Goal: Task Accomplishment & Management: Use online tool/utility

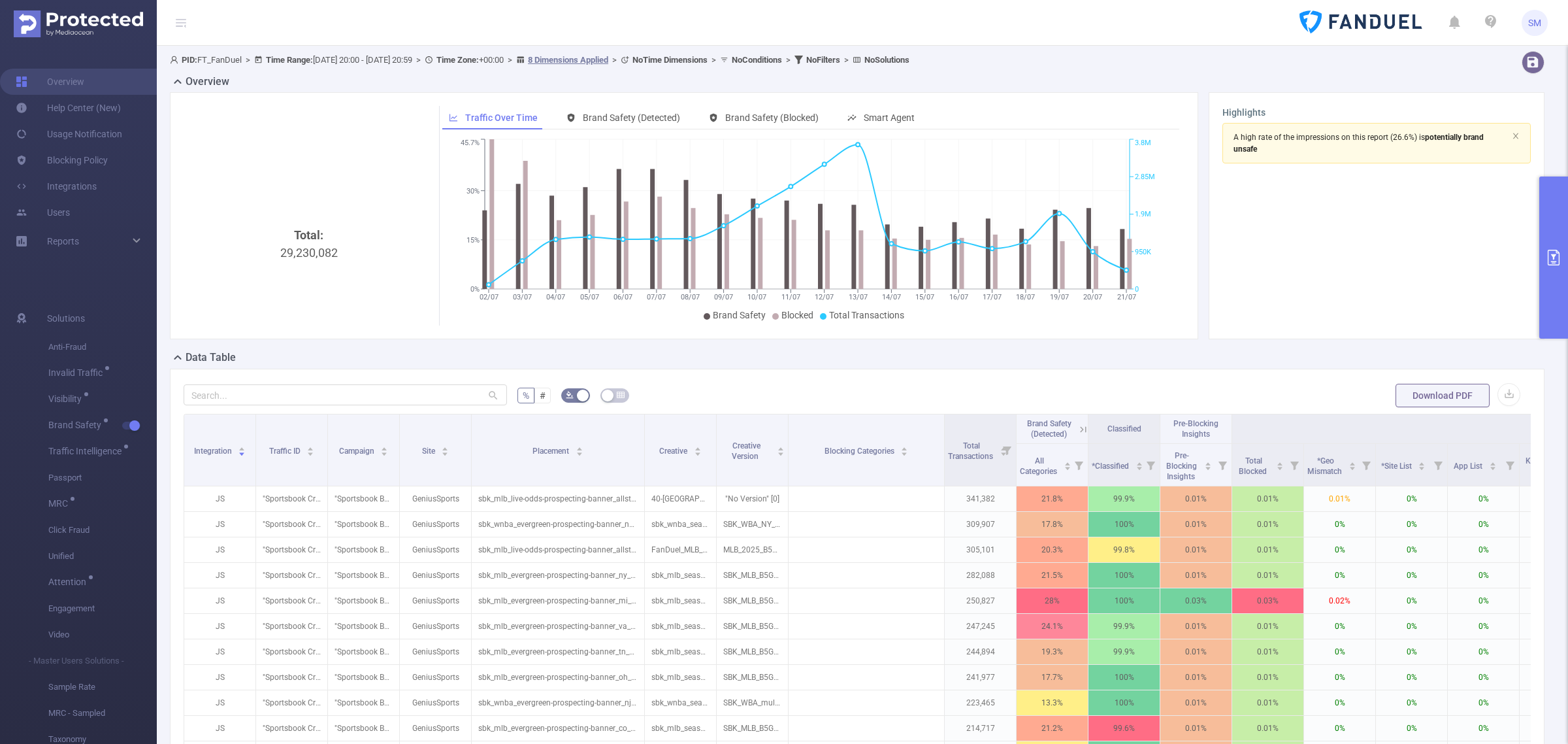
scroll to position [327, 0]
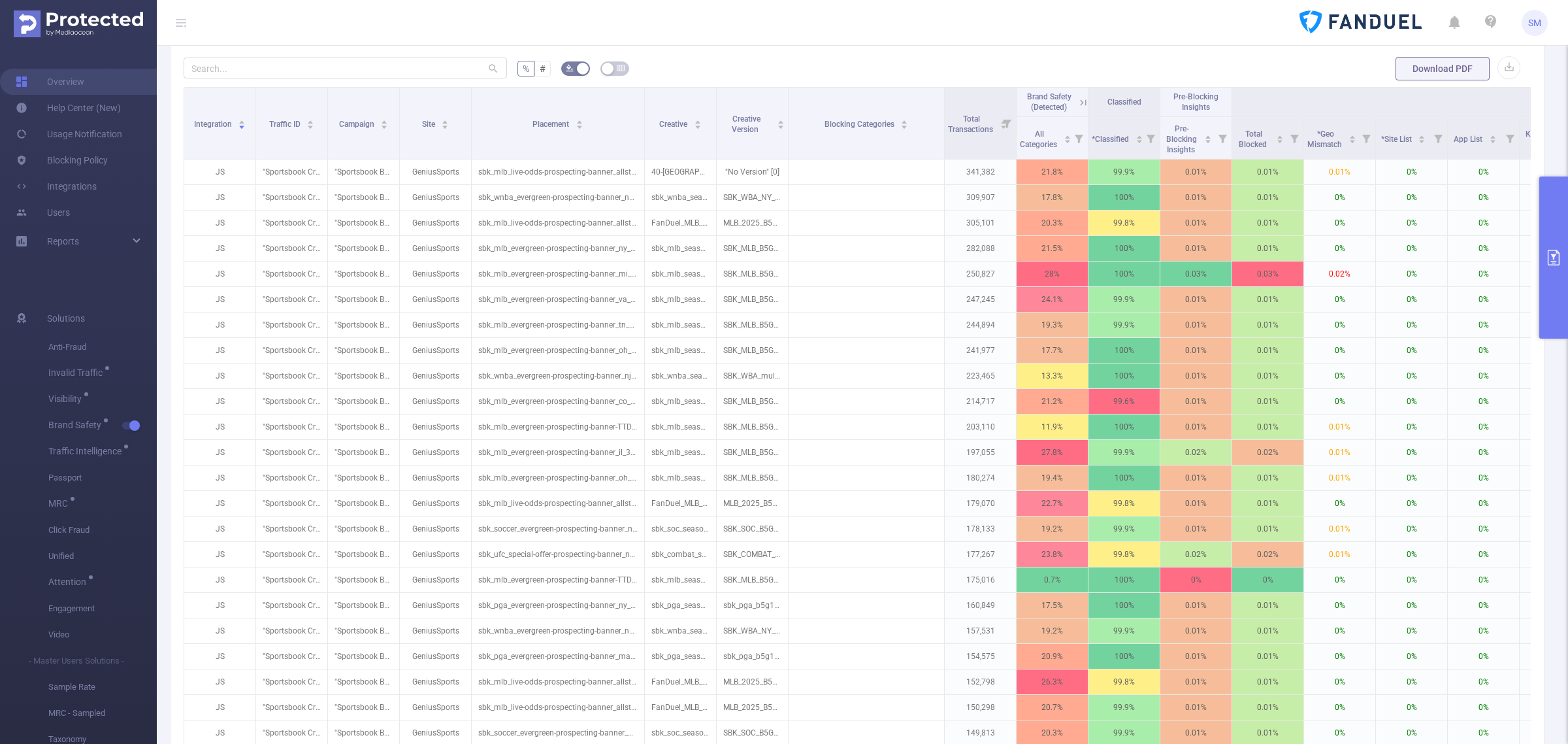
click at [1560, 255] on icon "primary" at bounding box center [1554, 257] width 15 height 15
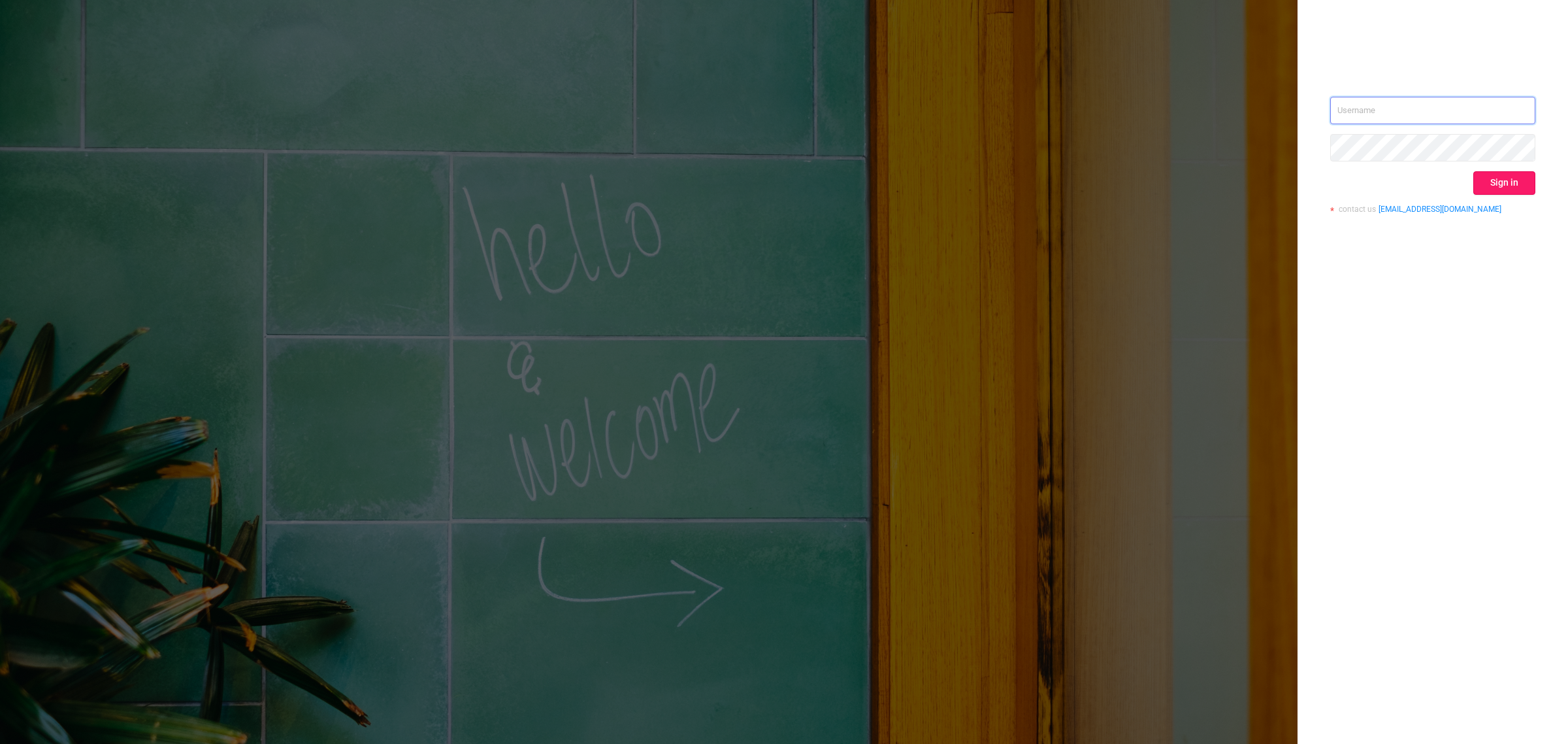
type input "[PERSON_NAME][EMAIL_ADDRESS][DOMAIN_NAME]"
click at [1506, 191] on button "Sign in" at bounding box center [1503, 183] width 62 height 24
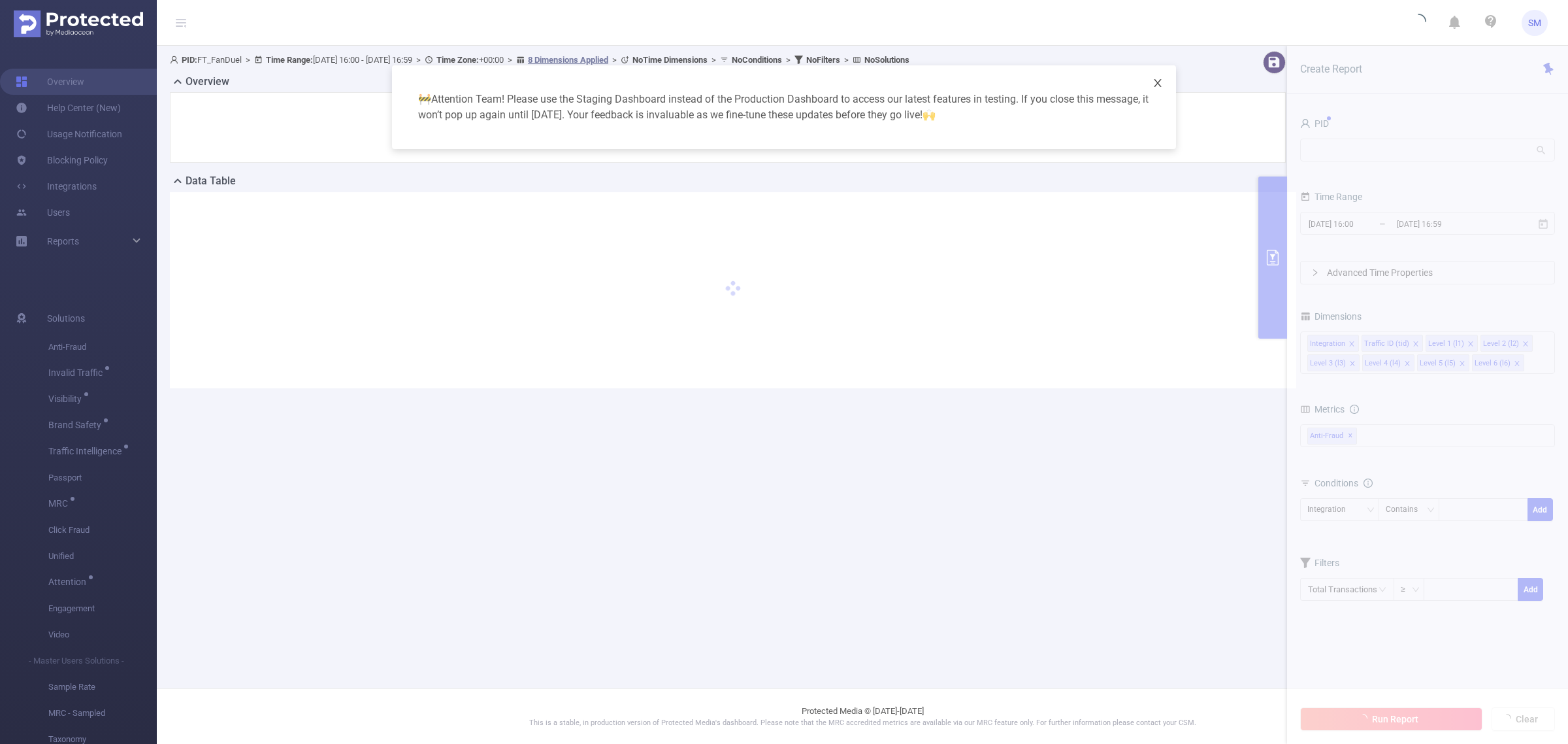
click at [1160, 83] on icon "icon: close" at bounding box center [1157, 83] width 10 height 10
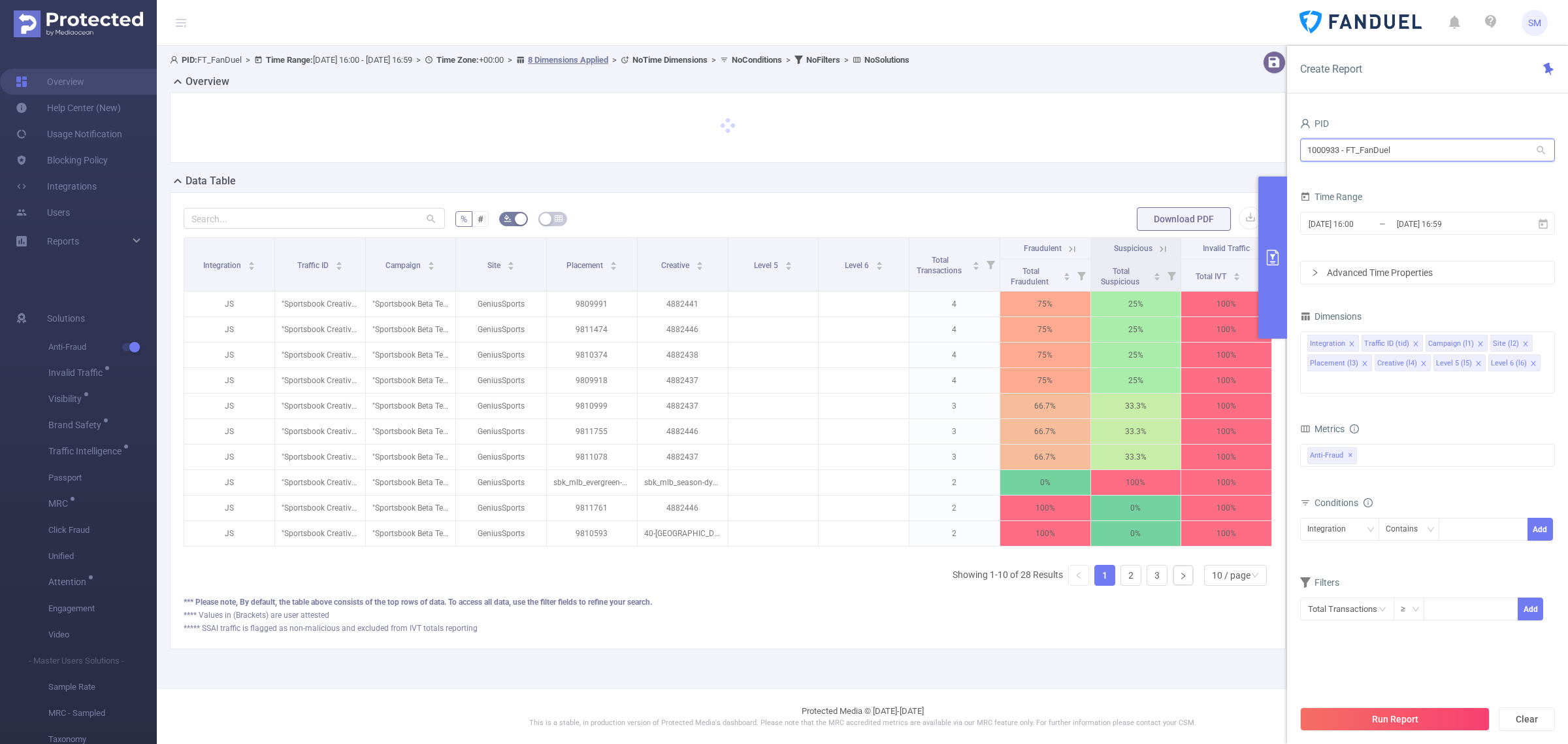
click at [1170, 120] on section "PID: FT_FanDuel > Time Range: [DATE] 16:00 - [DATE] 16:59 > Time Zone: +00:00 >…" at bounding box center [862, 360] width 1411 height 629
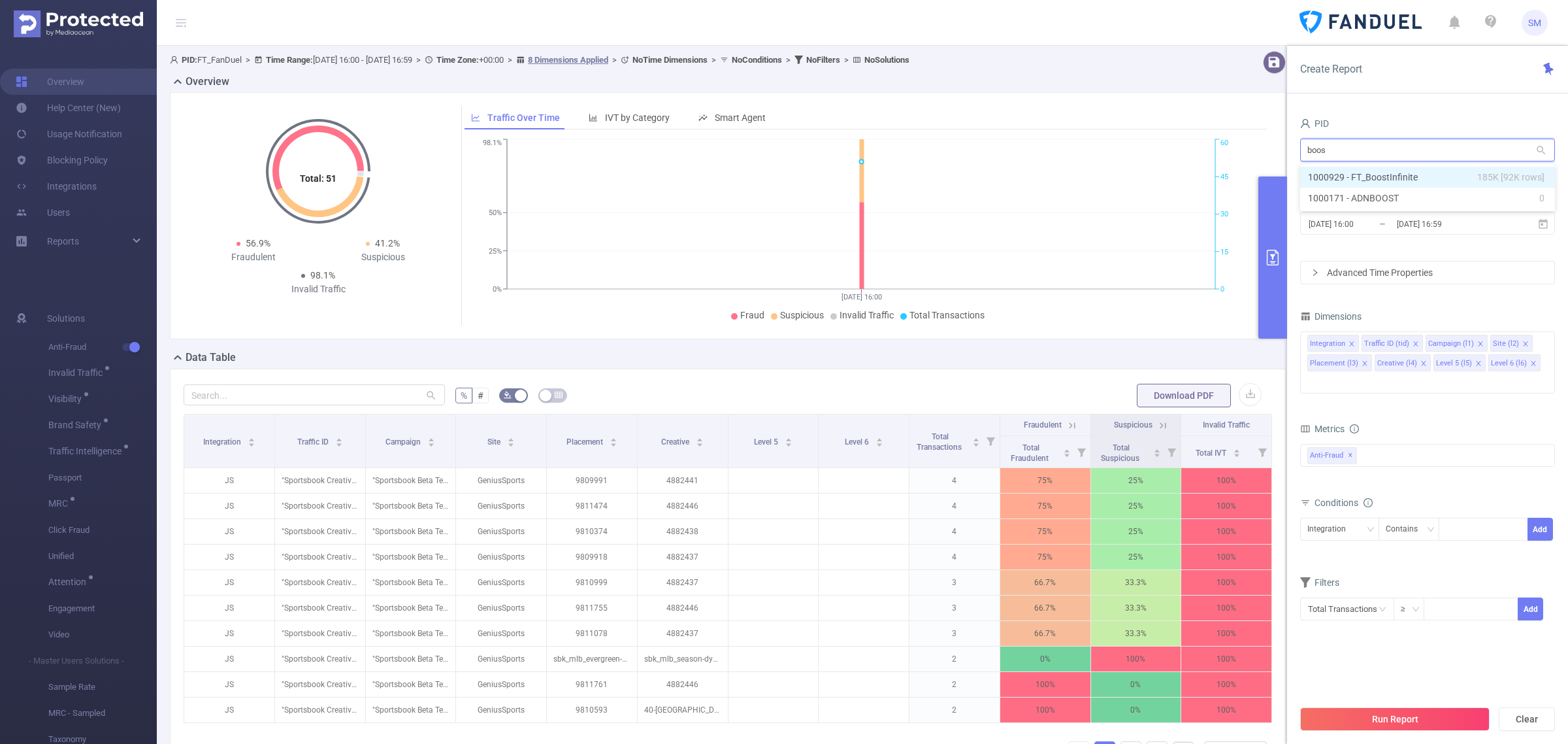
type input "boost"
click at [1353, 172] on li "1000929 - FT_BoostInfinite 185K [92K rows]" at bounding box center [1427, 177] width 254 height 21
click at [1389, 222] on input "[DATE] 16:00" at bounding box center [1360, 224] width 105 height 18
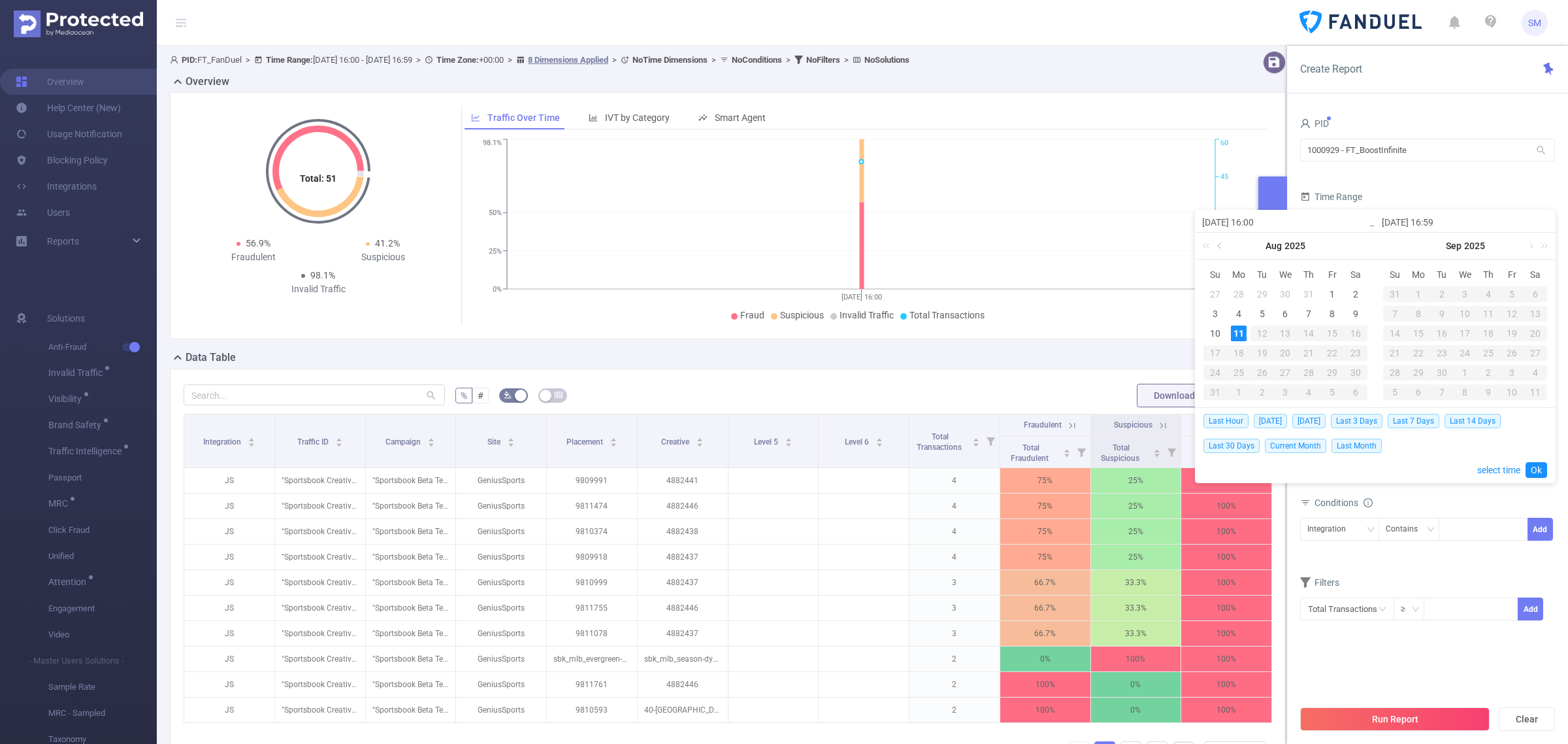
click at [1219, 246] on link at bounding box center [1220, 245] width 12 height 26
click at [1286, 371] on div "30" at bounding box center [1285, 372] width 15 height 15
click at [1351, 246] on link at bounding box center [1350, 245] width 12 height 26
click at [1337, 311] on div "8" at bounding box center [1331, 313] width 15 height 15
type input "[DATE] 16:00"
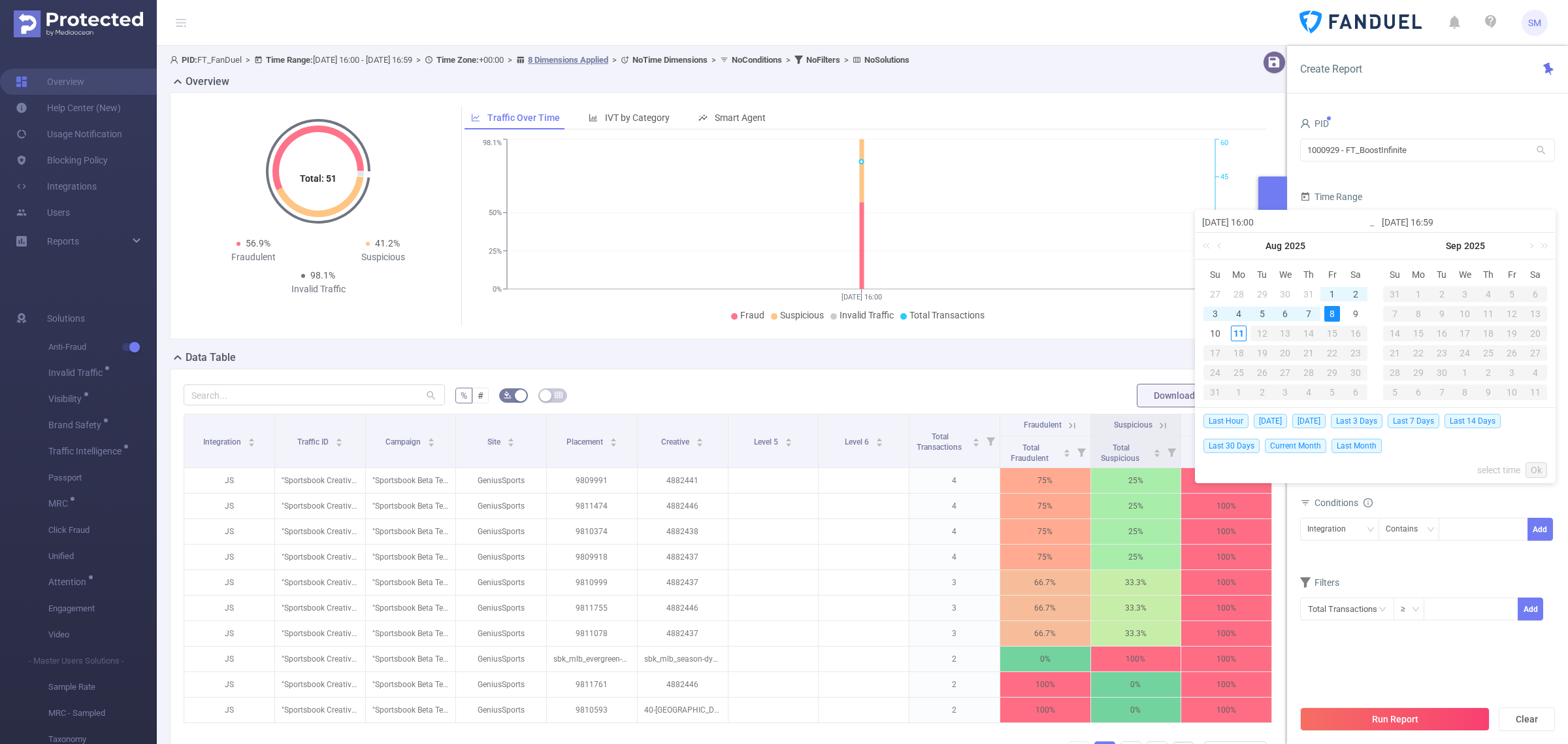
type input "[DATE] 16:59"
type input "[DATE] 16:00"
type input "[DATE] 16:59"
click at [1539, 469] on link "Ok" at bounding box center [1536, 470] width 21 height 15
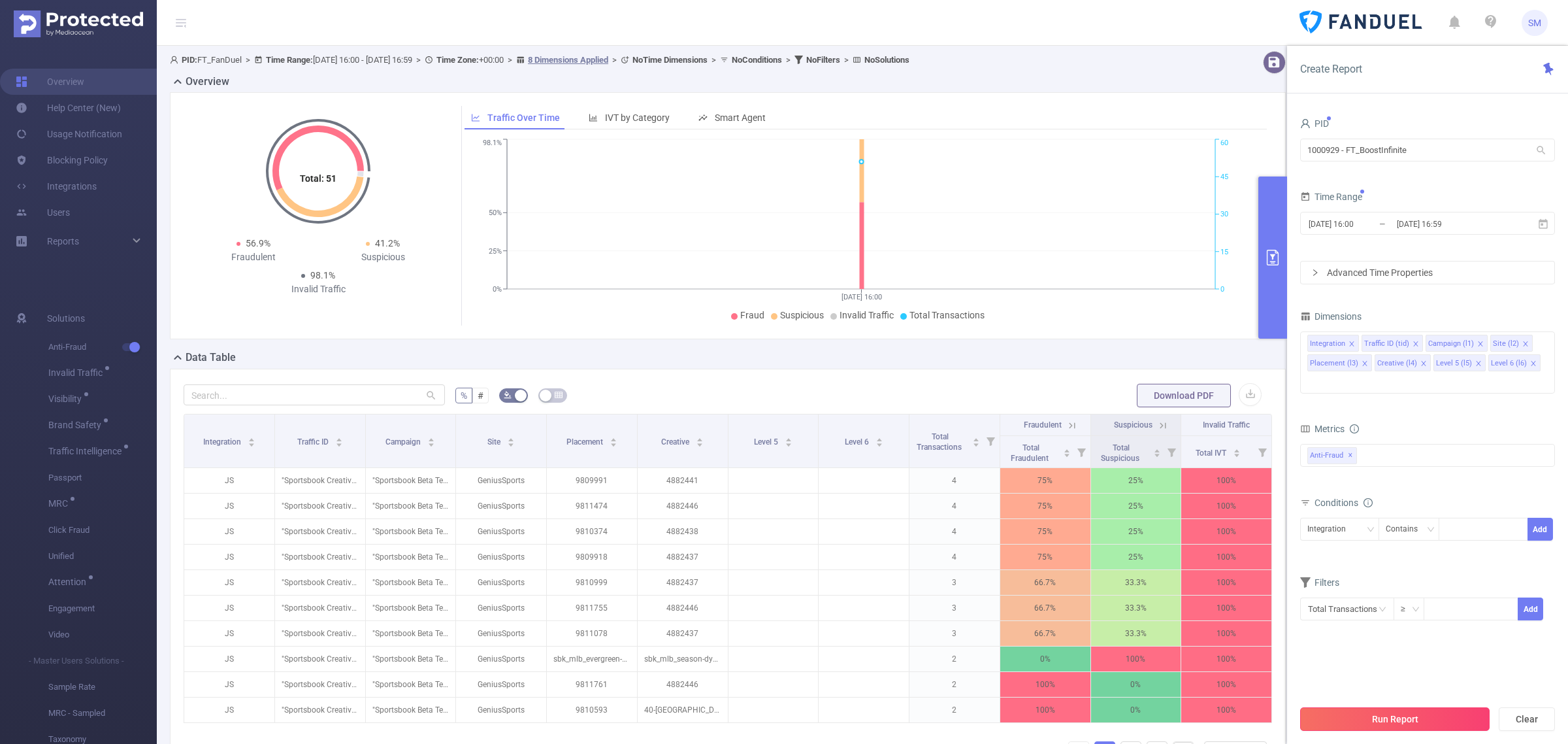
click at [1468, 724] on button "Run Report" at bounding box center [1394, 719] width 190 height 24
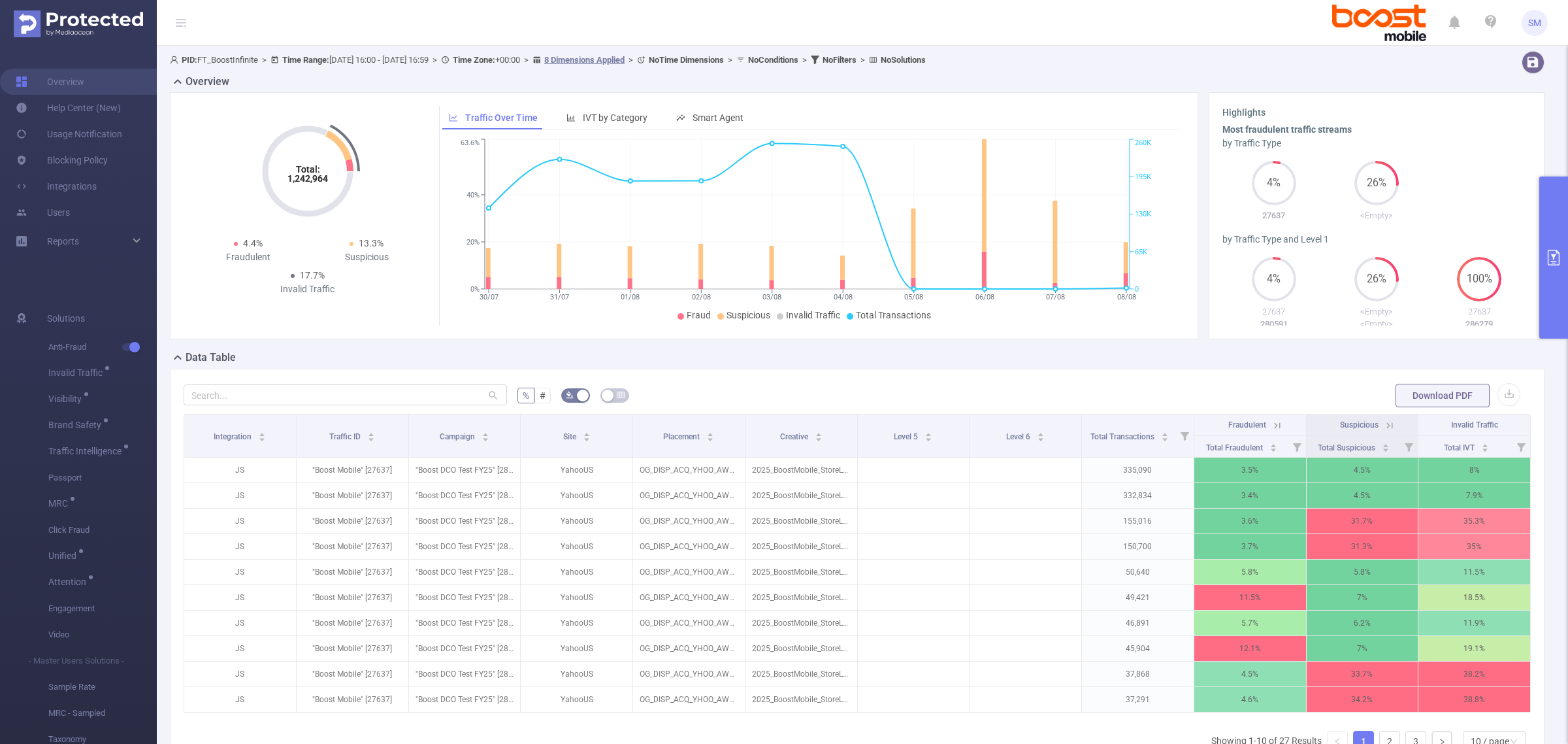
click at [1431, 103] on div "Highlights Most fraudulent traffic streams by Traffic Type 4% 27637 26% <Empty>…" at bounding box center [1376, 215] width 336 height 247
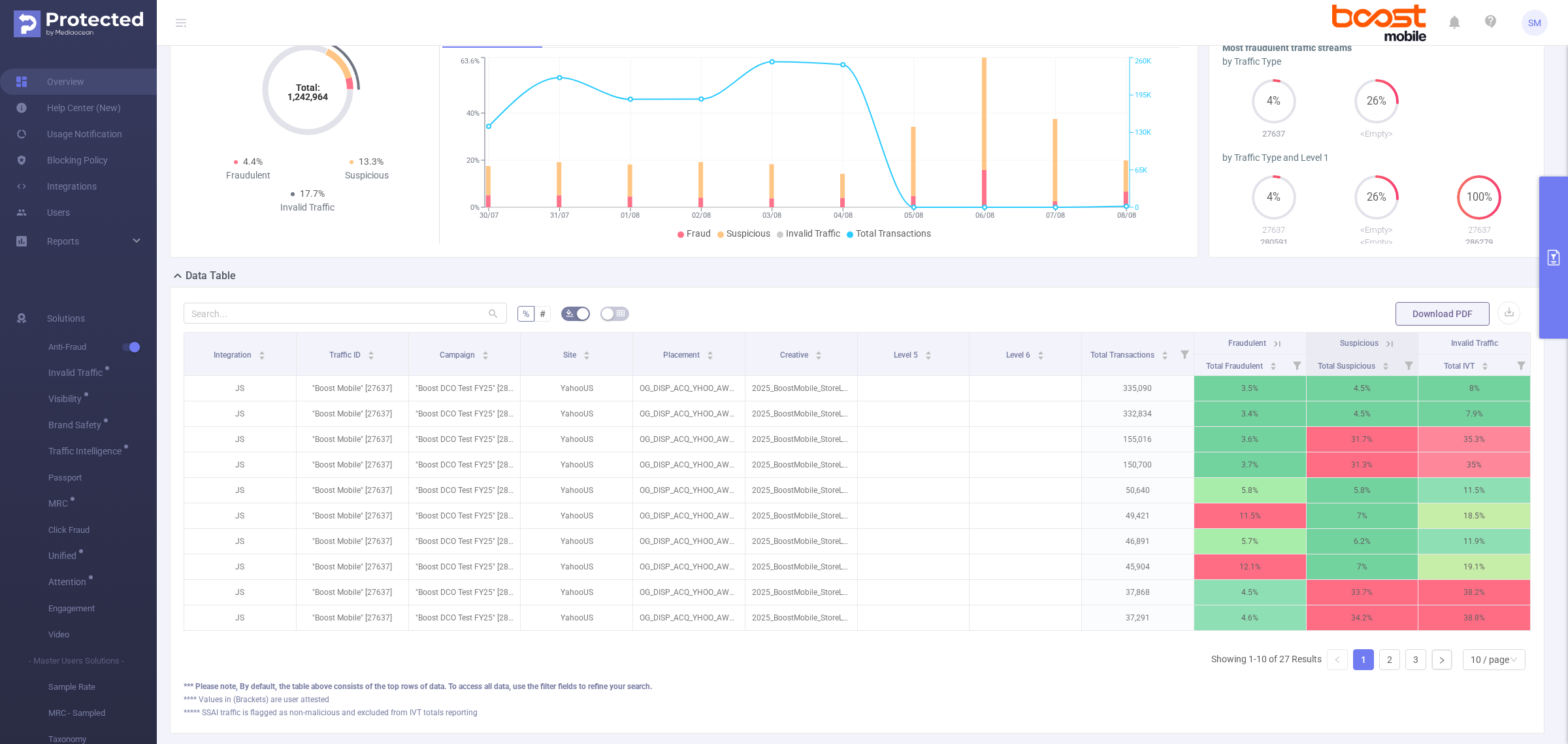
click at [1546, 249] on icon "primary" at bounding box center [1554, 257] width 15 height 15
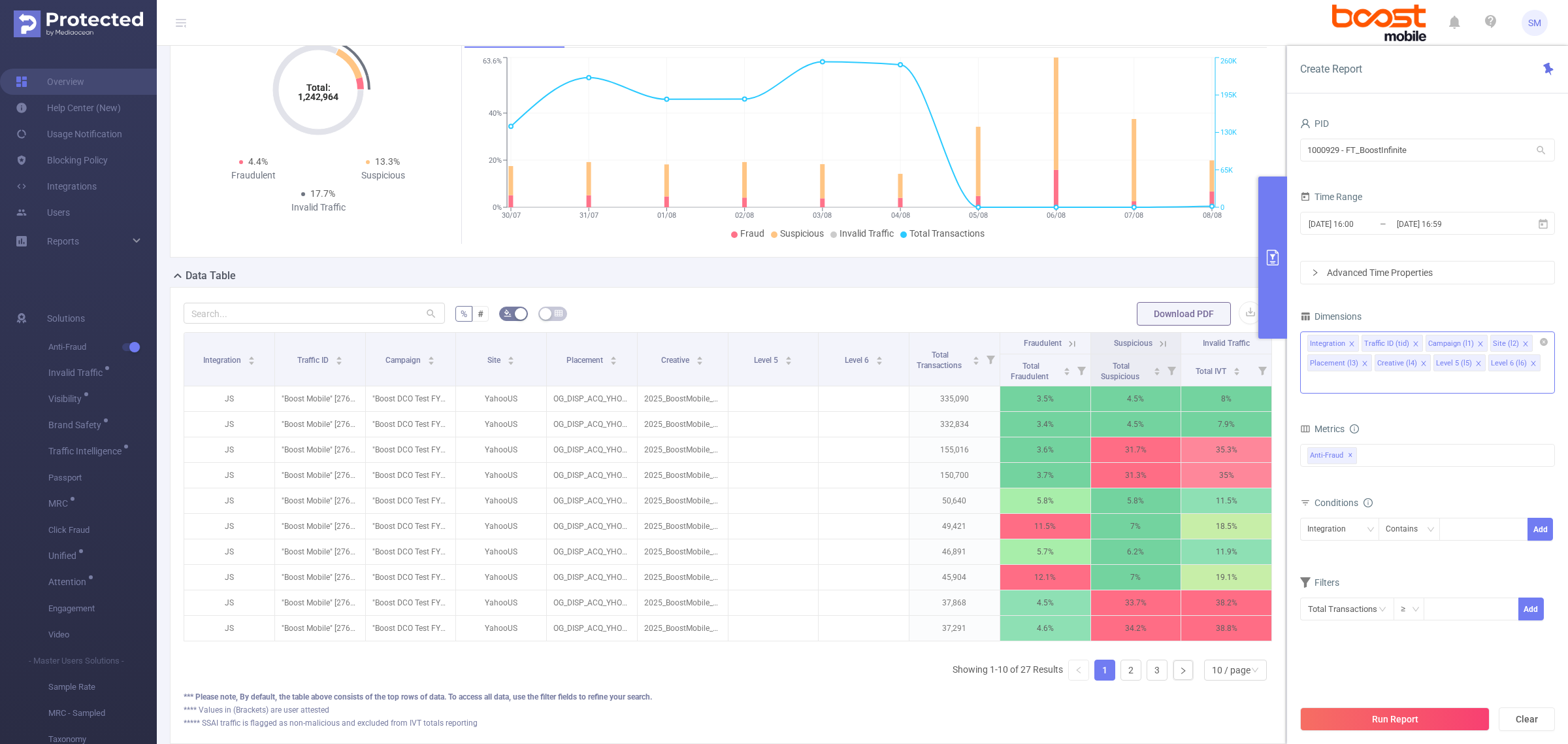
click at [1530, 360] on icon "icon: close" at bounding box center [1533, 363] width 7 height 7
click at [1475, 363] on icon "icon: close" at bounding box center [1479, 363] width 7 height 7
click at [1476, 362] on div "Integration Traffic ID (tid) Campaign (l1) Site (l2) Placement (l3) Creative (l…" at bounding box center [1427, 352] width 254 height 43
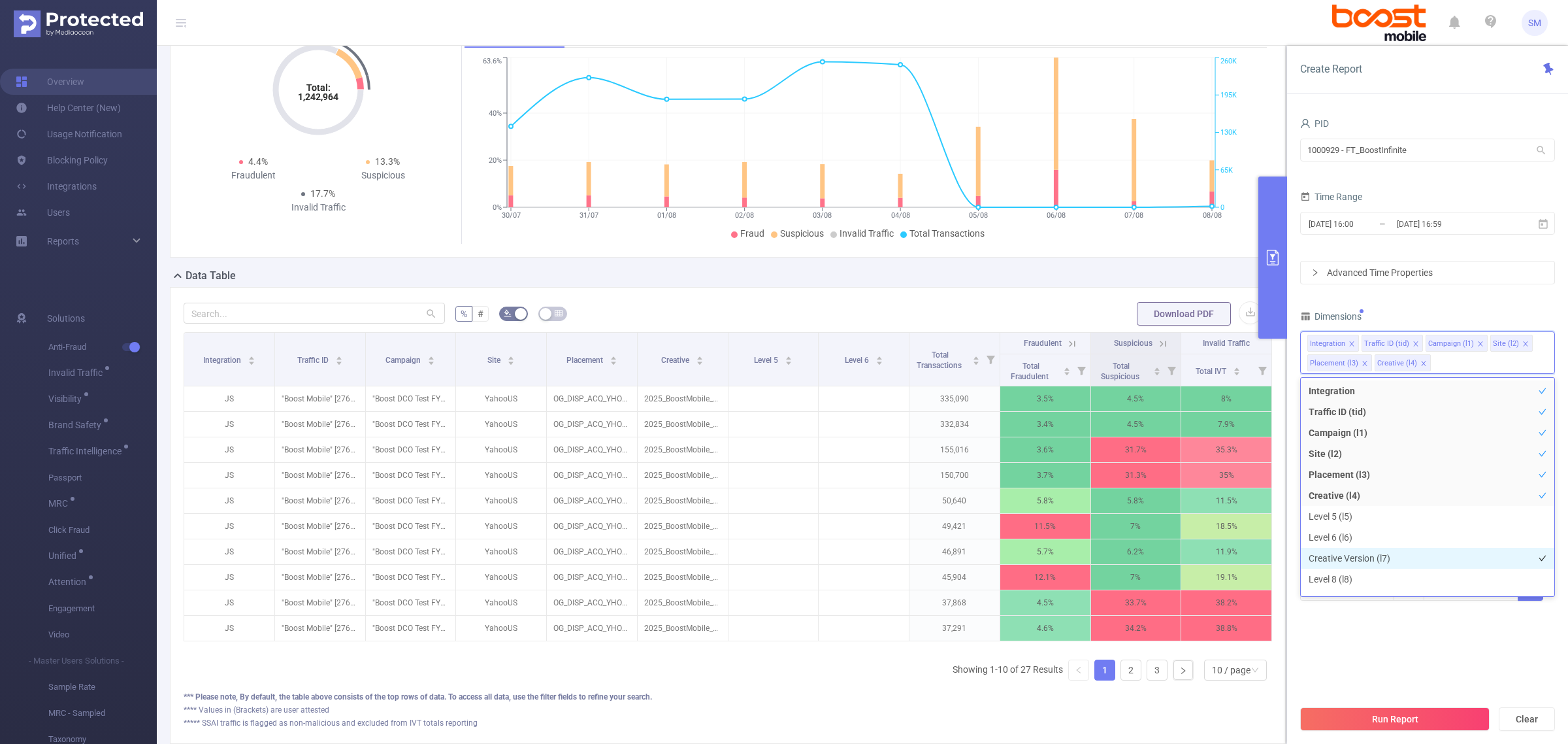
click at [1386, 554] on li "Creative Version (l7)" at bounding box center [1428, 558] width 254 height 21
click at [1378, 538] on li "Level 6 (l6)" at bounding box center [1428, 537] width 254 height 21
click at [1453, 307] on div "Dimensions" at bounding box center [1427, 318] width 254 height 21
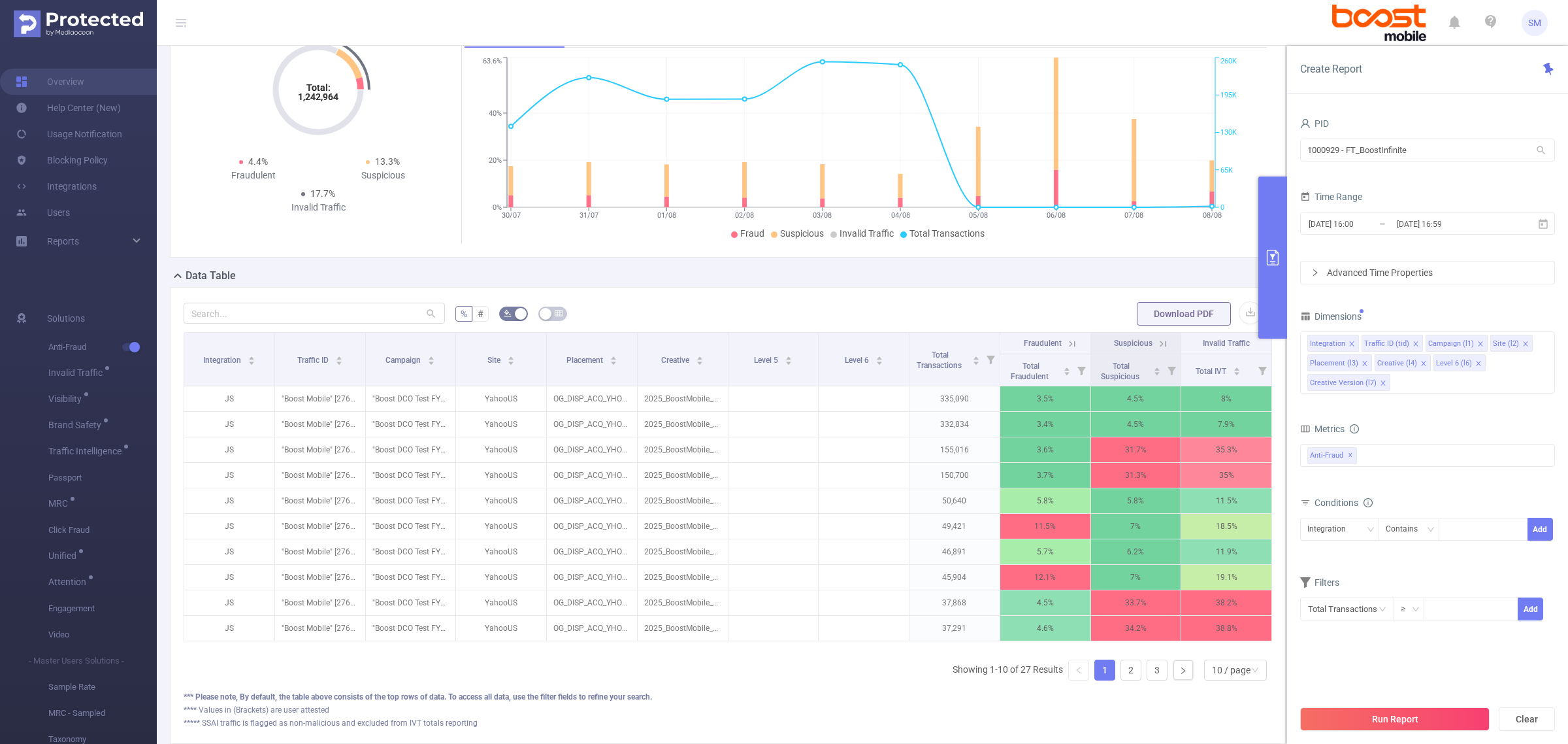
drag, startPoint x: 1455, startPoint y: 722, endPoint x: 1462, endPoint y: 659, distance: 63.4
click at [1462, 659] on div "Create Report PID 1000929 - FT_BoostInfinite 1000929 - FT_BoostInfinite Time Ra…" at bounding box center [1428, 395] width 281 height 698
click at [1364, 357] on span at bounding box center [1365, 363] width 7 height 14
click at [1512, 358] on div "Integration Traffic ID (tid) Campaign (l1) Site (l2) Creative (l4) Level 6 (l6)…" at bounding box center [1427, 352] width 254 height 43
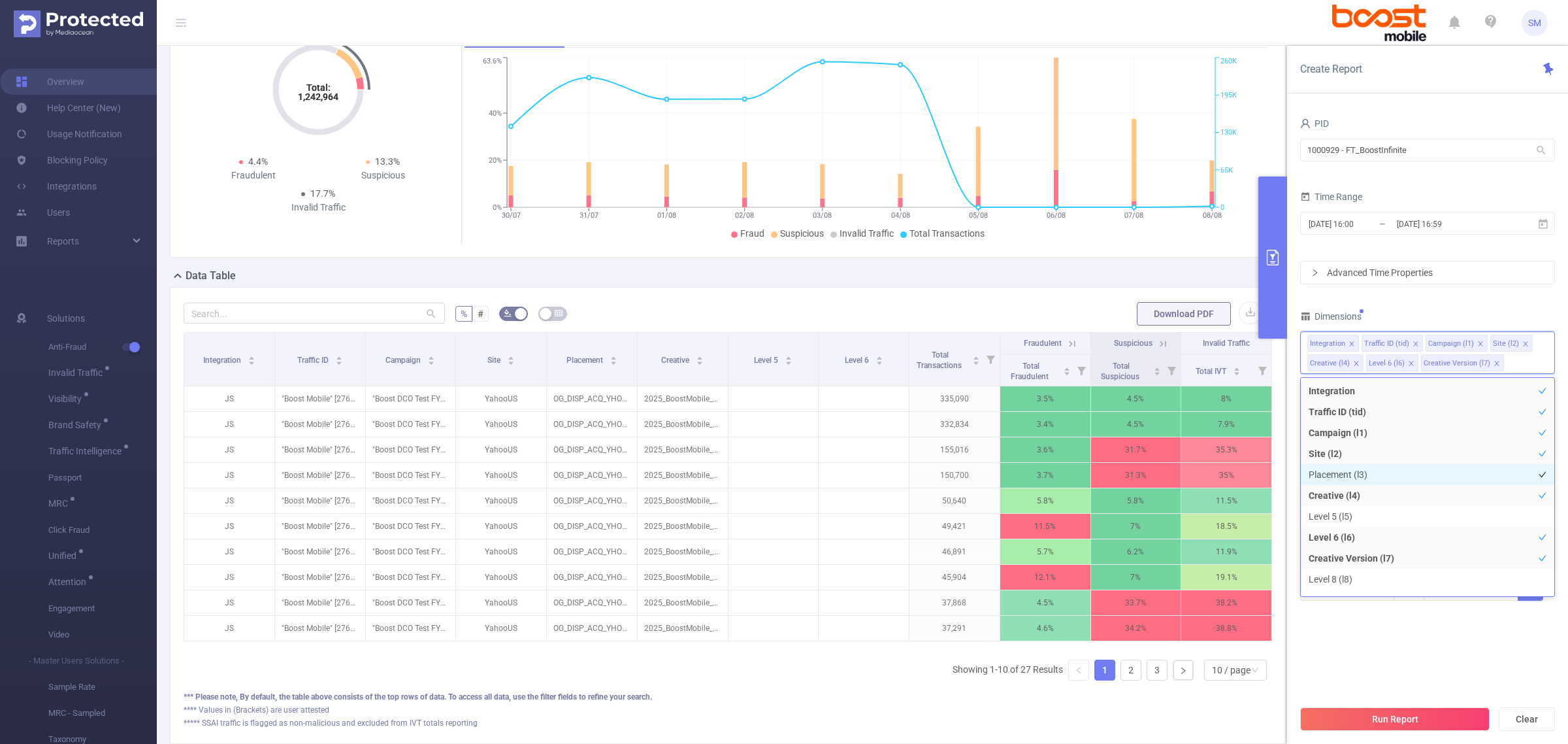
click at [1398, 472] on li "Placement (l3)" at bounding box center [1428, 474] width 254 height 21
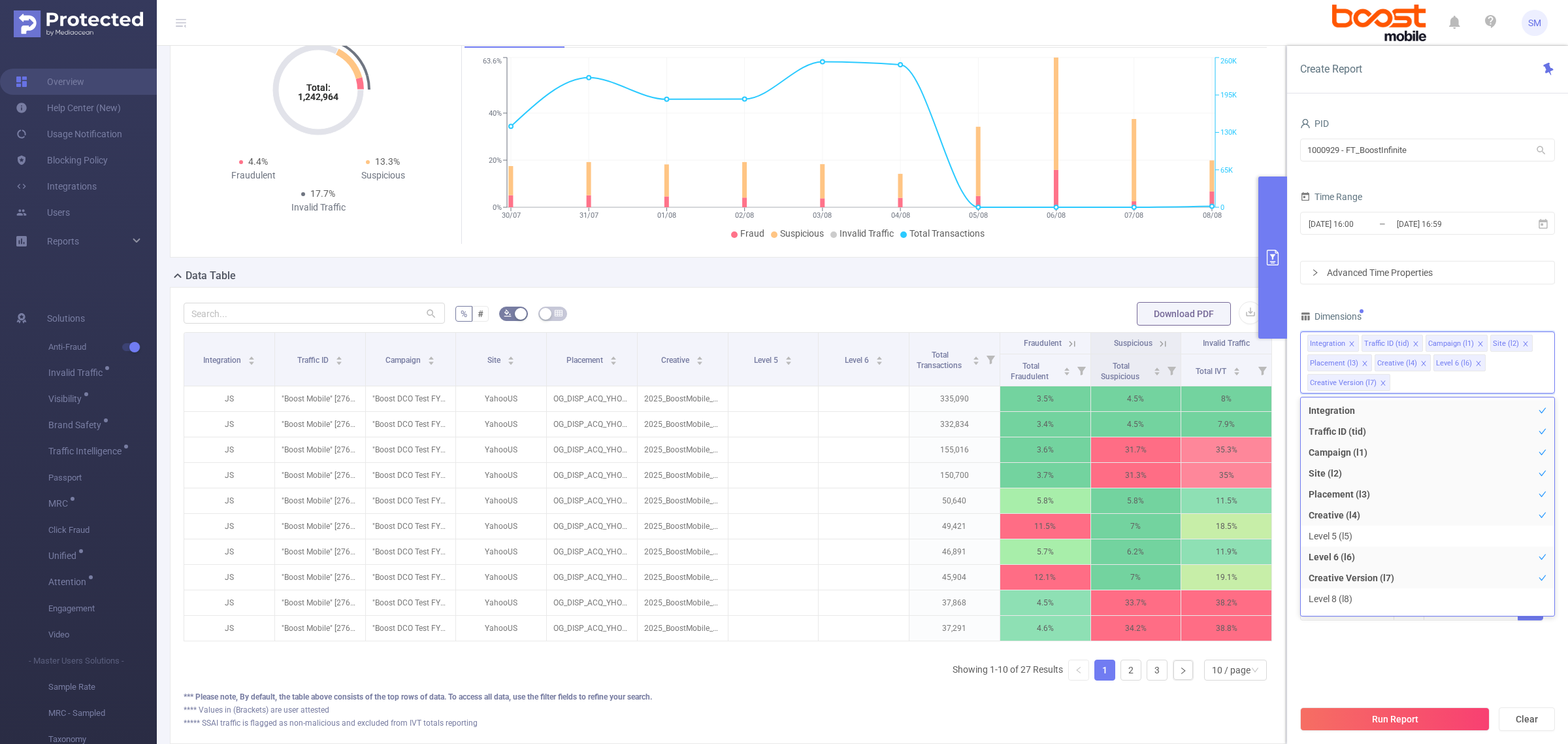
scroll to position [14, 0]
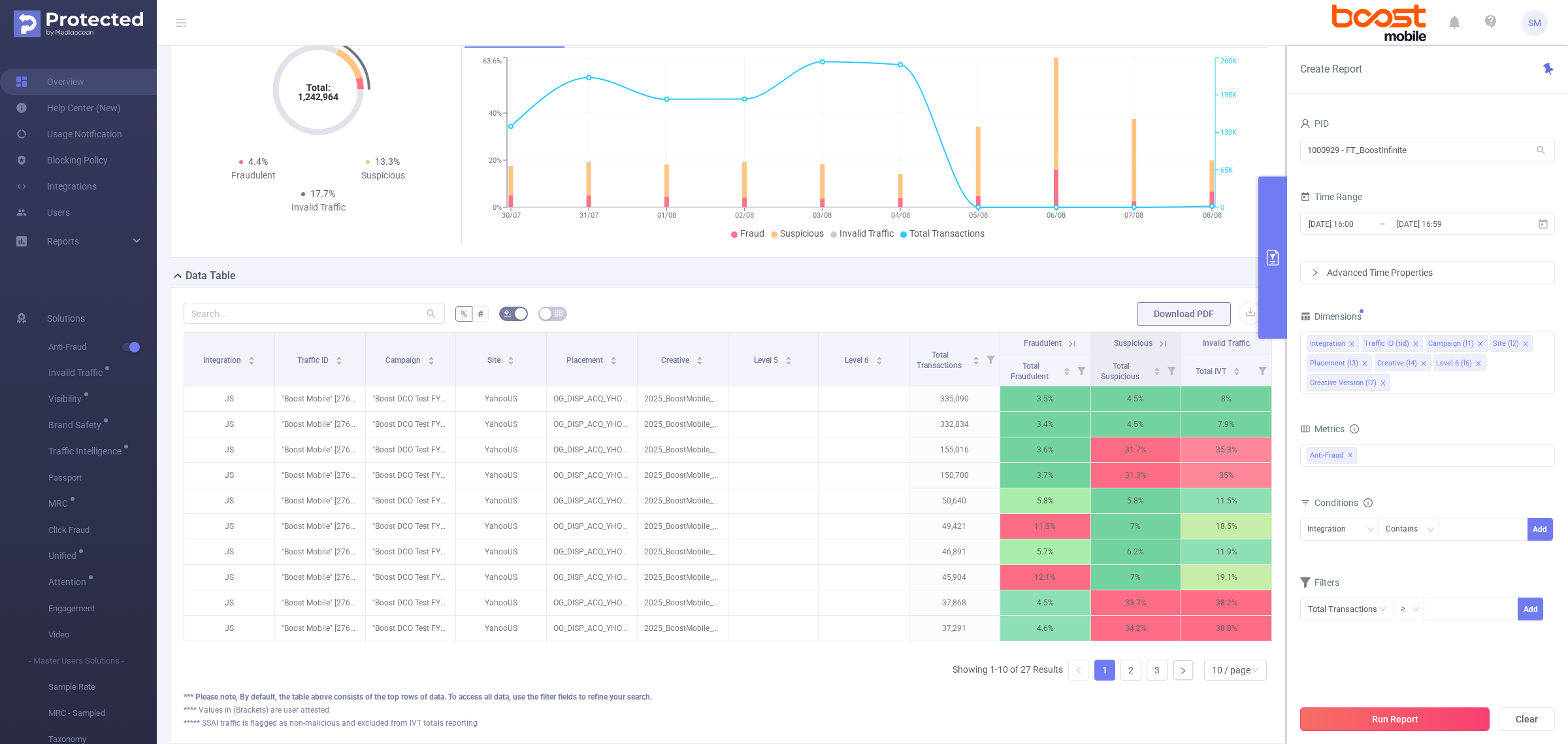
click at [1445, 713] on button "Run Report" at bounding box center [1394, 719] width 190 height 24
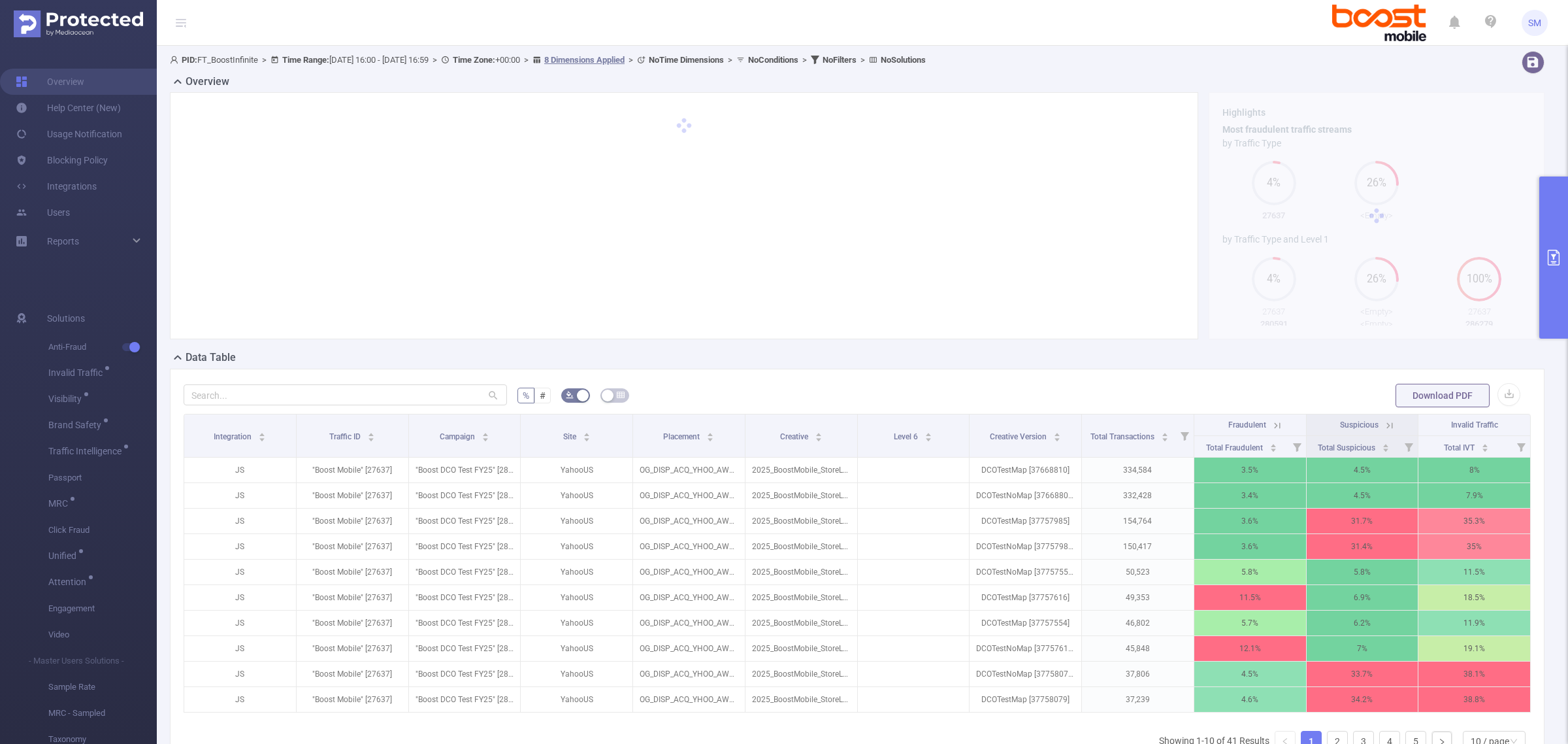
click at [1129, 9] on header "SM" at bounding box center [784, 23] width 1568 height 46
